Goal: Task Accomplishment & Management: Use online tool/utility

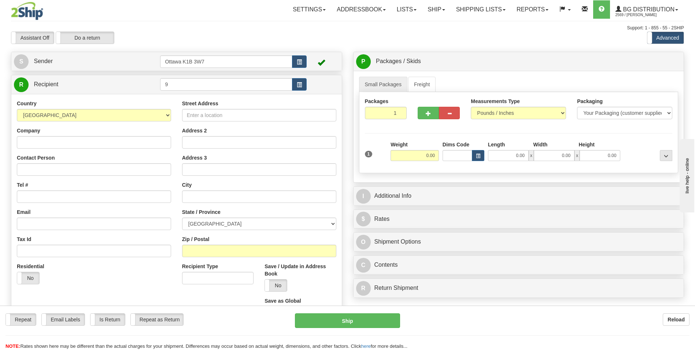
type input "9"
click button "Delete" at bounding box center [0, 0] width 0 height 0
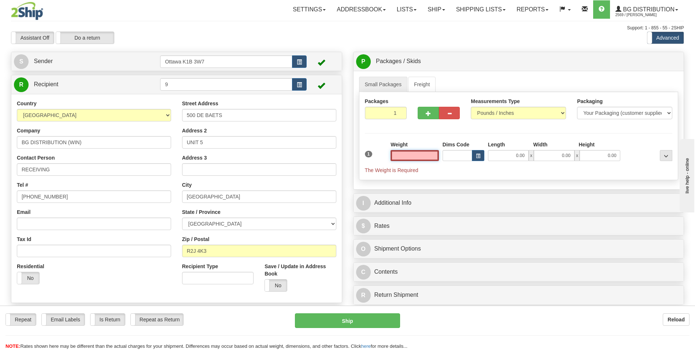
click at [413, 150] on input "text" at bounding box center [415, 155] width 48 height 11
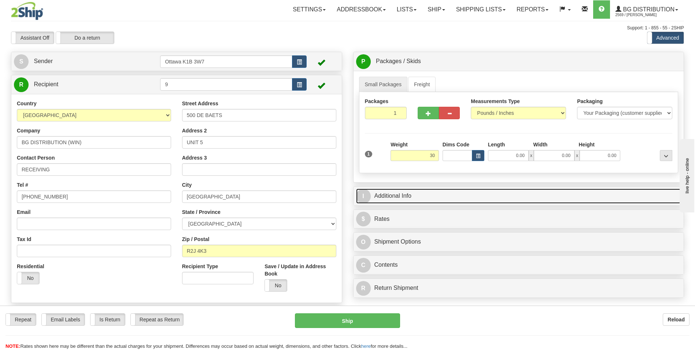
type input "30.00"
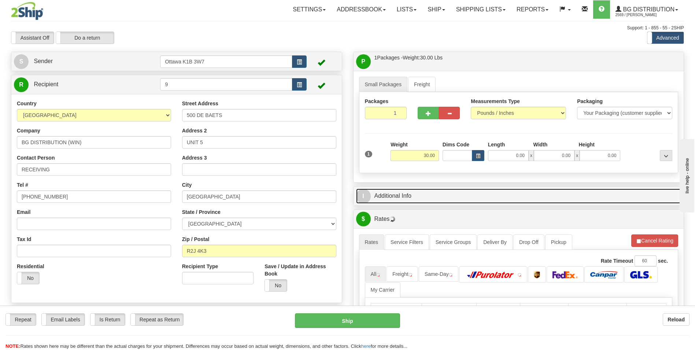
click at [408, 198] on link "I Additional Info" at bounding box center [518, 195] width 325 height 15
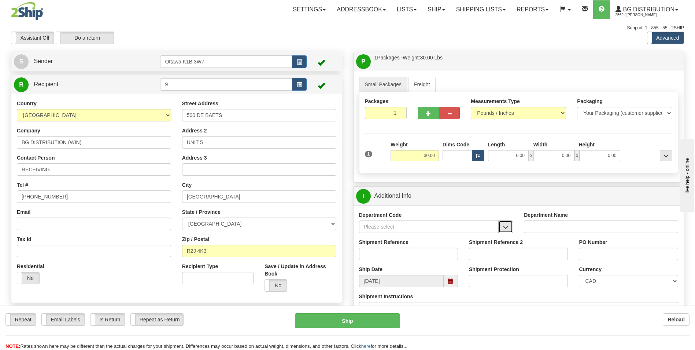
click at [504, 226] on span "button" at bounding box center [505, 227] width 5 height 5
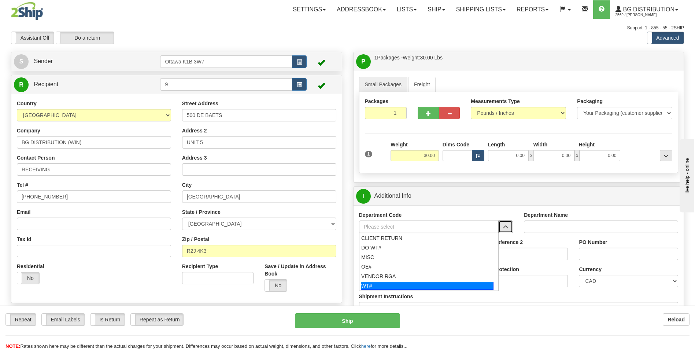
click at [396, 287] on div "WT#" at bounding box center [427, 286] width 133 height 8
type input "WT#"
type input "WAREHOUSE TRANSFERS"
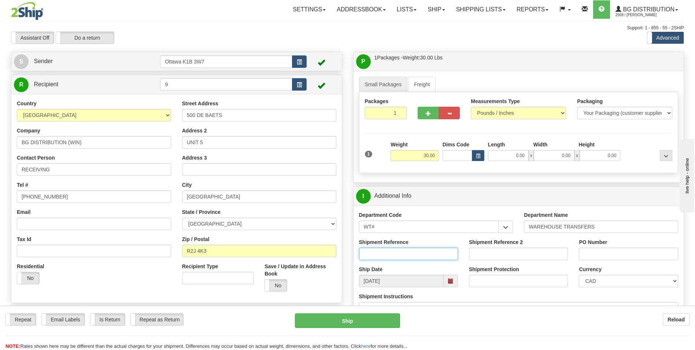
click at [390, 253] on input "Shipment Reference" at bounding box center [408, 253] width 99 height 12
type input "163787-00"
click at [625, 254] on input "PO Number" at bounding box center [628, 253] width 99 height 12
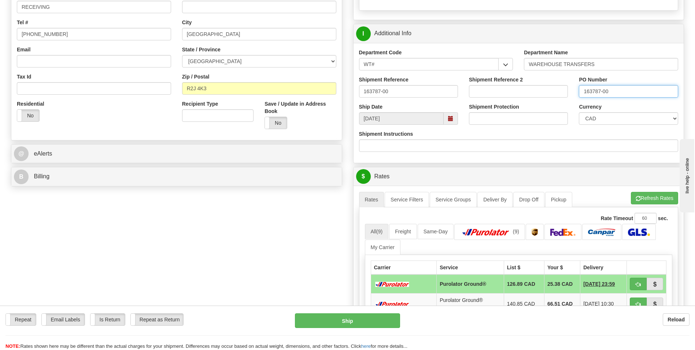
scroll to position [183, 0]
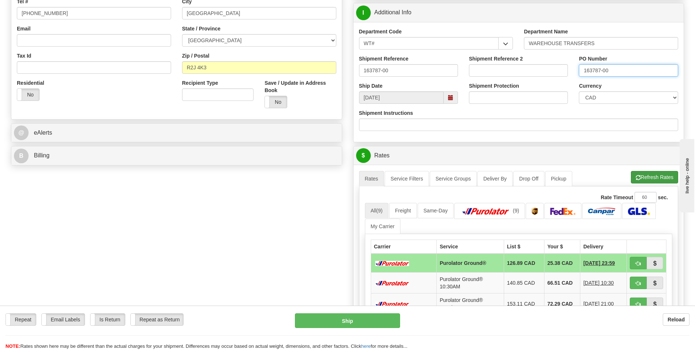
type input "163787-00"
click at [662, 175] on button "Refresh Rates" at bounding box center [654, 177] width 47 height 12
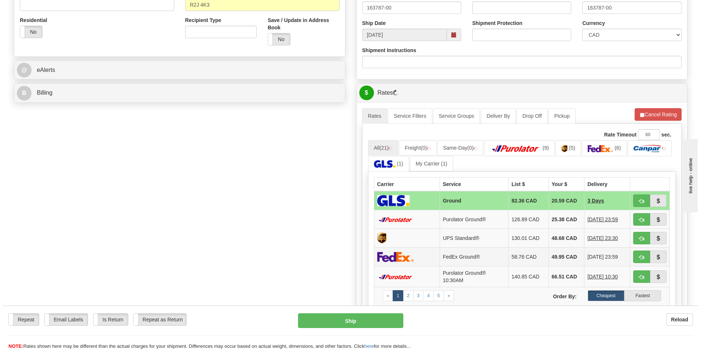
scroll to position [257, 0]
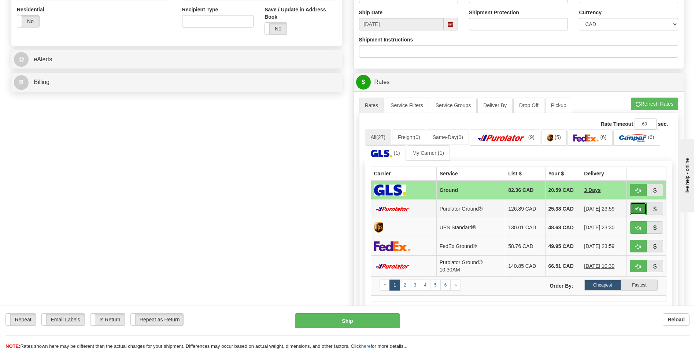
click at [638, 209] on span "button" at bounding box center [638, 209] width 5 height 5
type input "260"
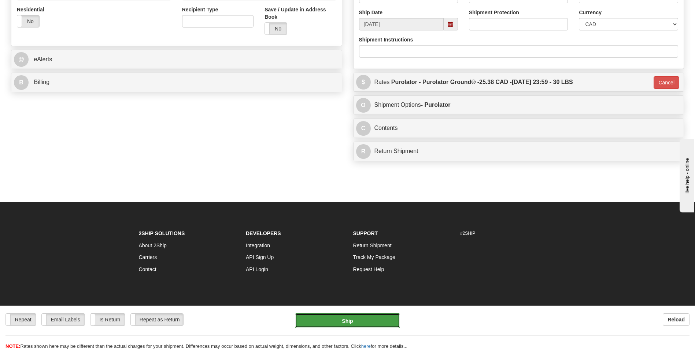
click at [348, 321] on button "Ship" at bounding box center [347, 320] width 105 height 15
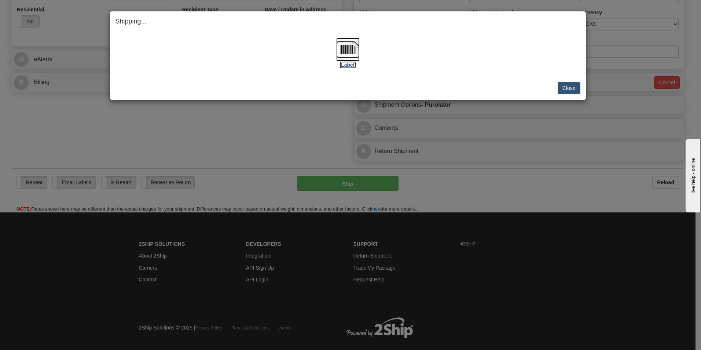
click at [351, 66] on label "[Label]" at bounding box center [347, 64] width 17 height 7
